Goal: Find specific page/section: Find specific page/section

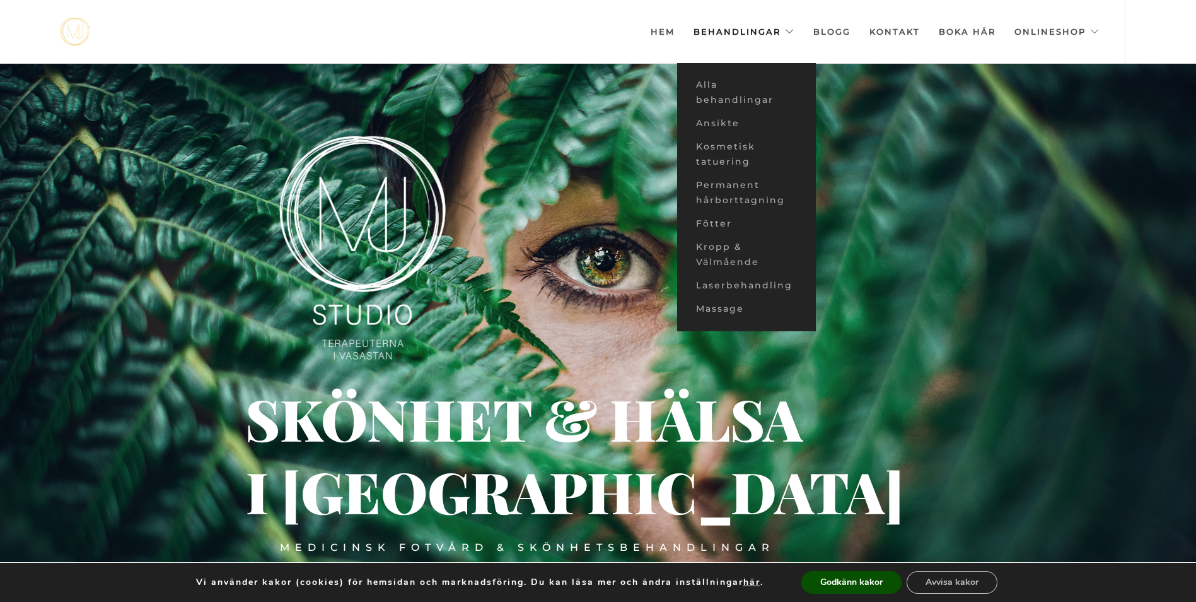
click at [737, 30] on link "Behandlingar" at bounding box center [744, 31] width 101 height 63
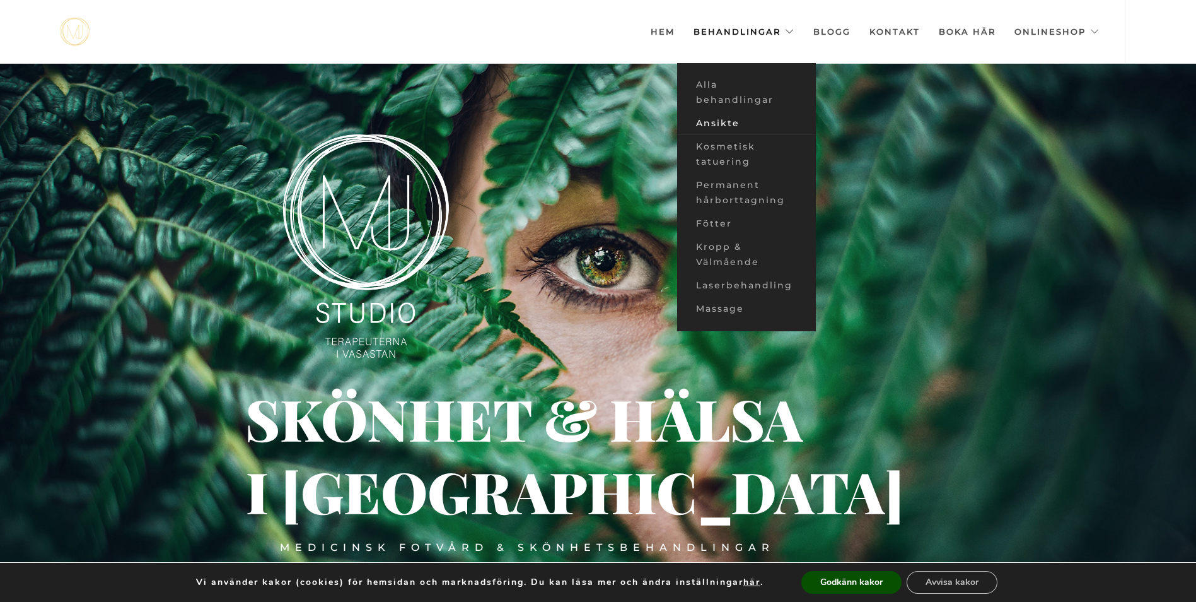
click at [722, 122] on link "Ansikte" at bounding box center [746, 123] width 139 height 23
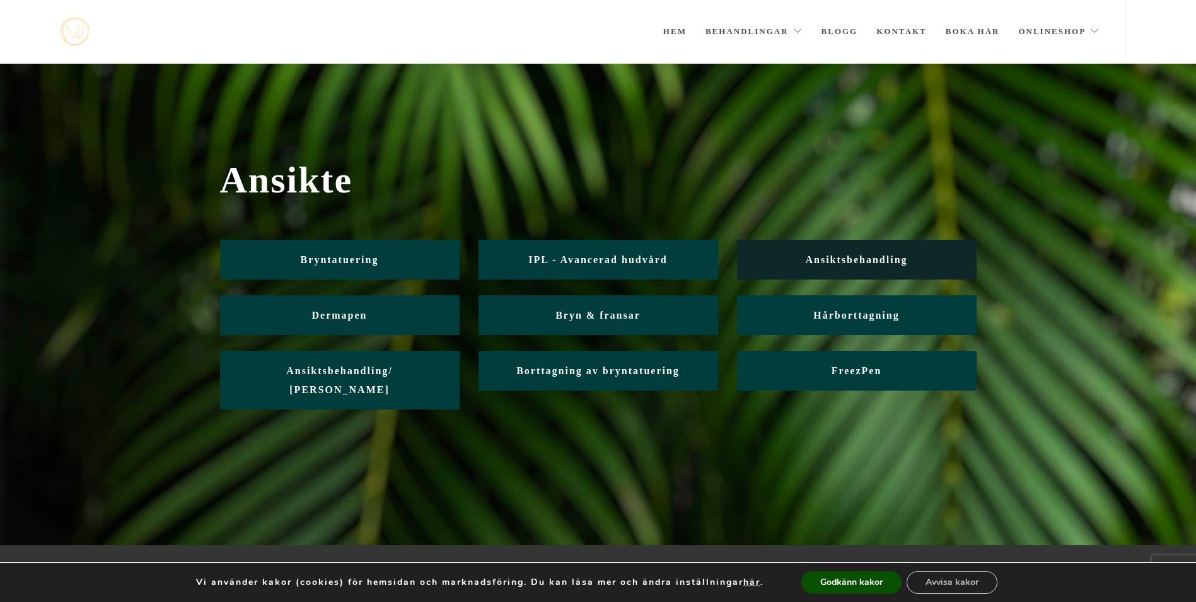
click at [872, 257] on span "Ansiktsbehandling" at bounding box center [856, 259] width 102 height 11
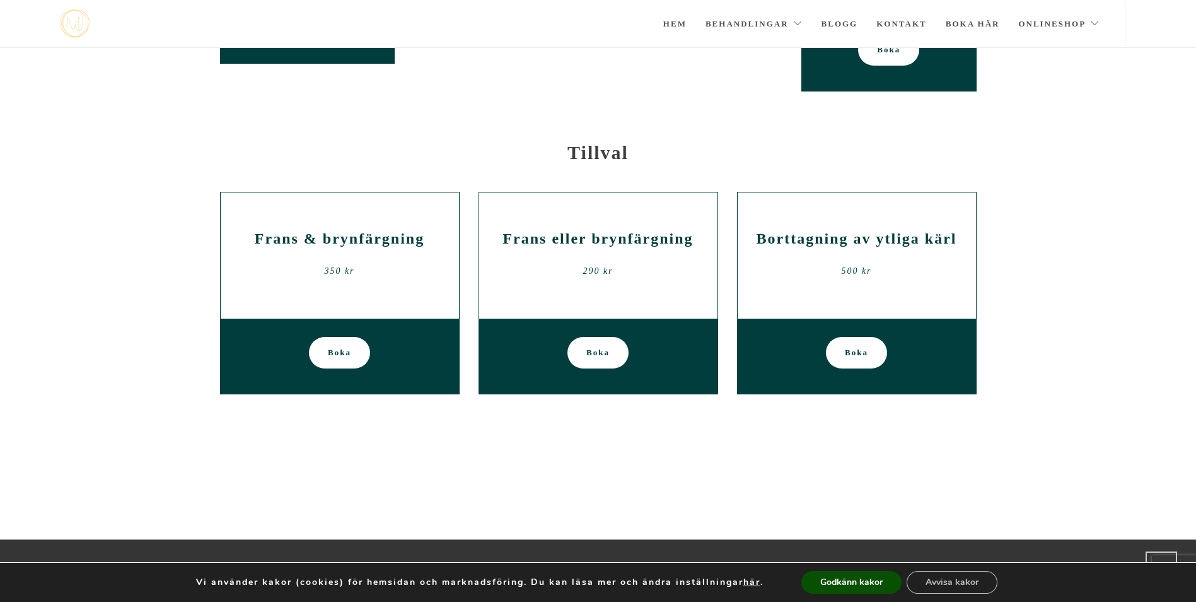
scroll to position [1886, 0]
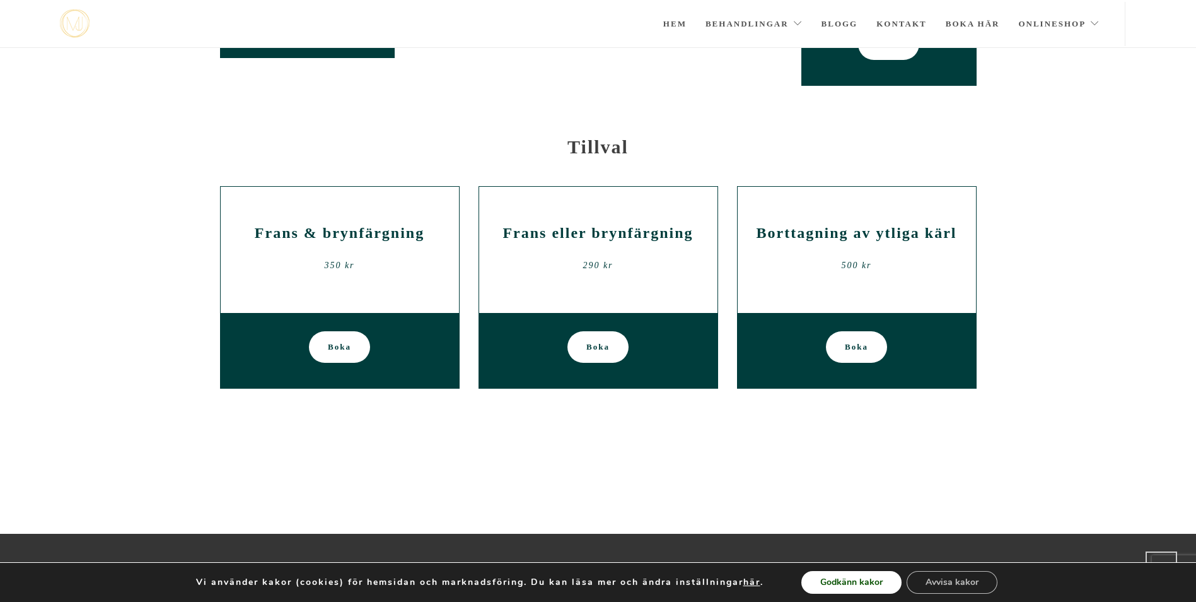
click at [844, 581] on button "Godkänn kakor" at bounding box center [852, 582] width 100 height 23
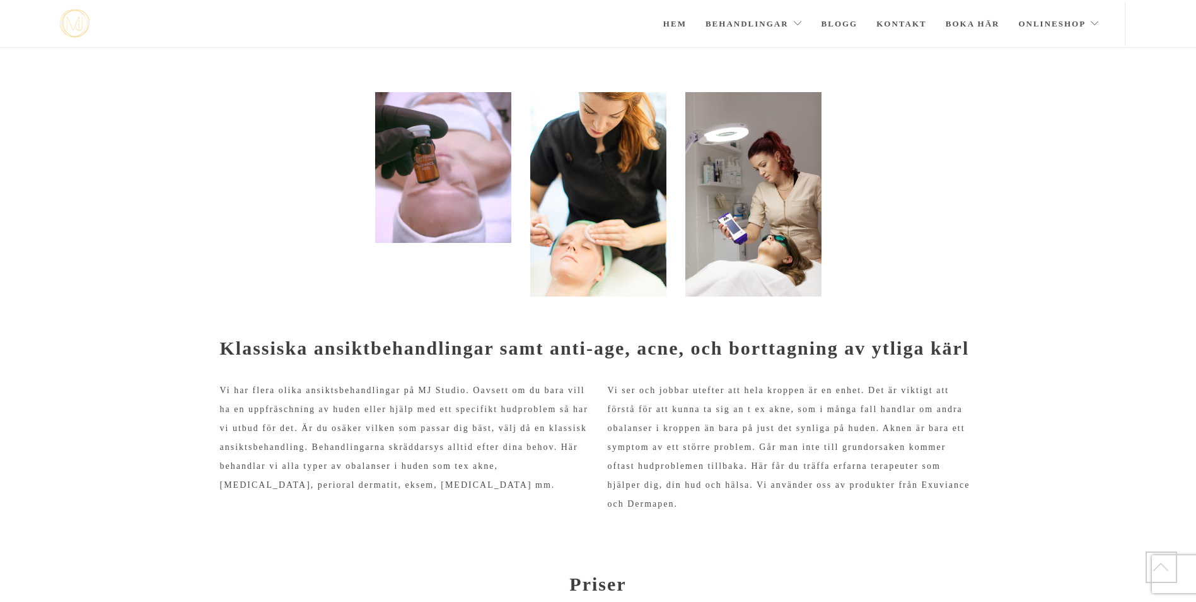
scroll to position [0, 0]
